Goal: Task Accomplishment & Management: Complete application form

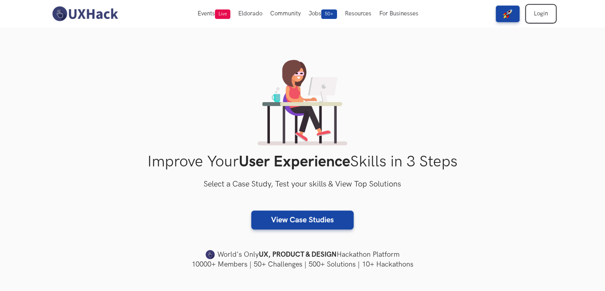
click at [543, 18] on link "Login" at bounding box center [541, 14] width 28 height 17
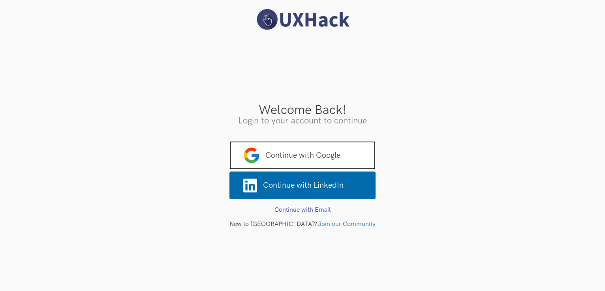
click at [318, 152] on span "Continue with Google" at bounding box center [302, 155] width 146 height 28
click at [273, 162] on span "Continue with Google" at bounding box center [302, 155] width 146 height 28
